Goal: Task Accomplishment & Management: Use online tool/utility

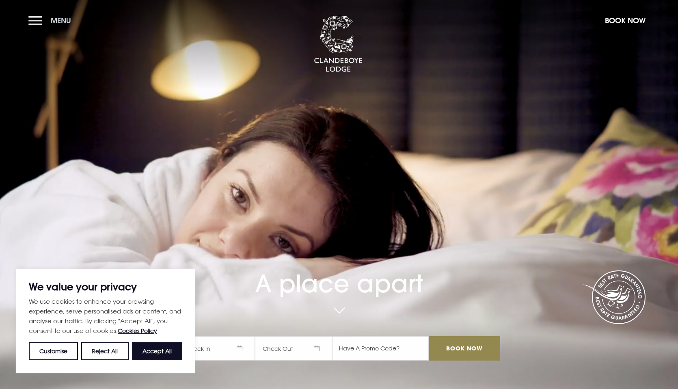
click at [41, 13] on button "Menu" at bounding box center [51, 20] width 47 height 17
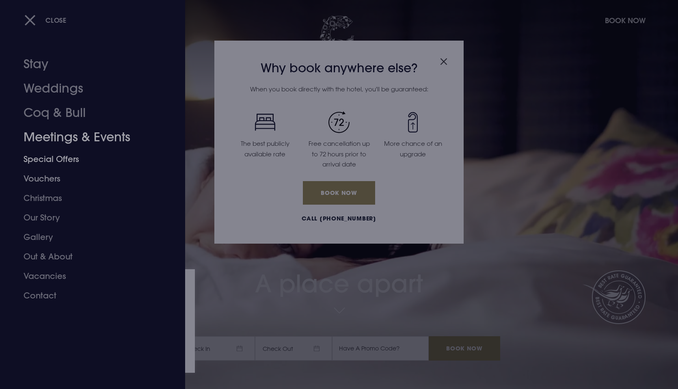
click at [86, 144] on link "Meetings & Events" at bounding box center [88, 137] width 128 height 24
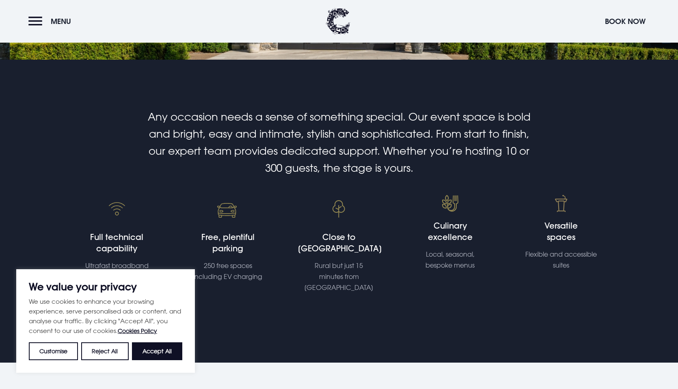
scroll to position [185, 0]
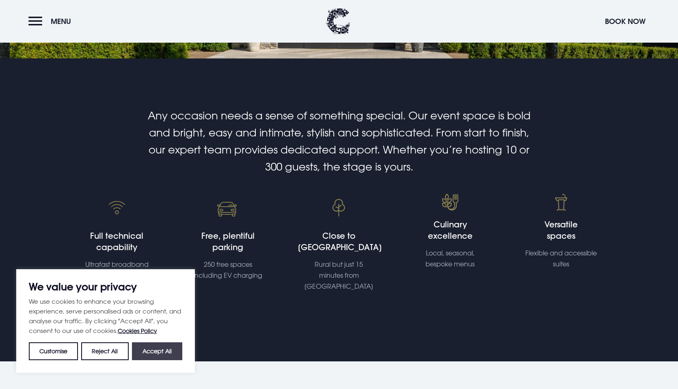
click at [139, 350] on button "Accept All" at bounding box center [157, 351] width 50 height 18
checkbox input "true"
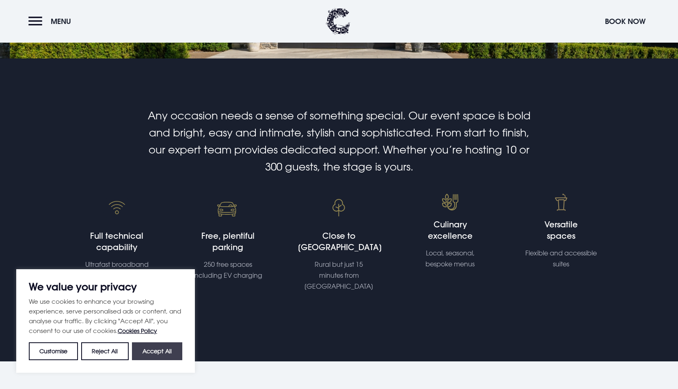
checkbox input "true"
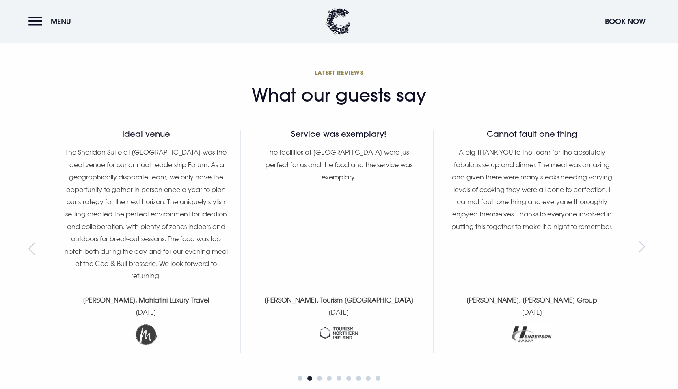
scroll to position [1132, 0]
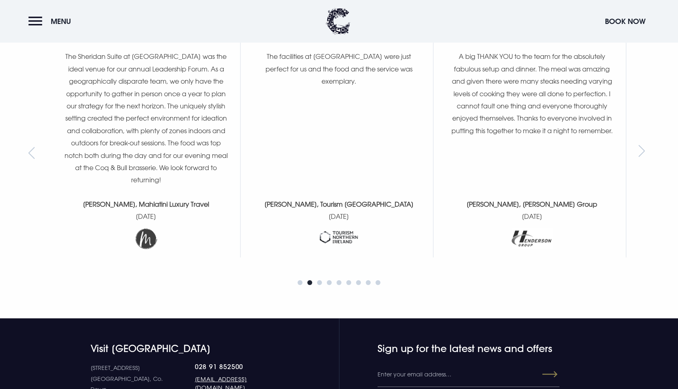
click at [304, 278] on div at bounding box center [338, 283] width 83 height 10
click at [302, 280] on span "Go to slide 1" at bounding box center [299, 282] width 5 height 5
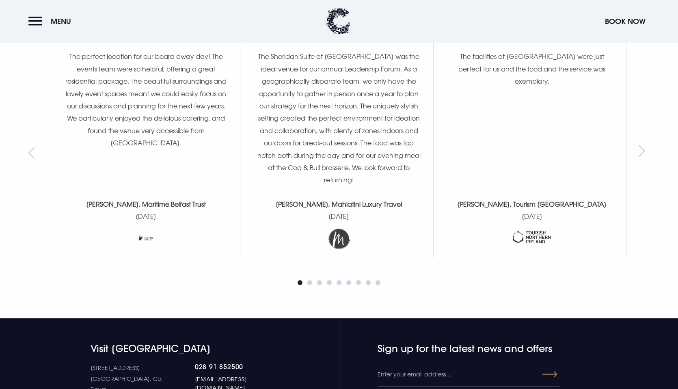
click at [310, 280] on span "Go to slide 2" at bounding box center [309, 282] width 5 height 5
